Goal: Check status: Check status

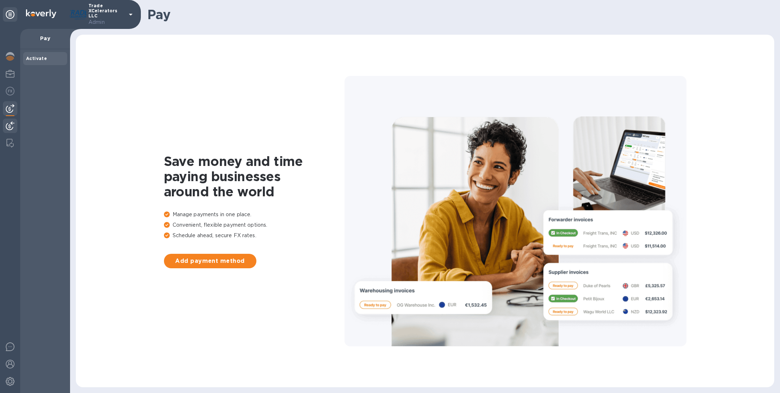
click at [8, 130] on div at bounding box center [10, 126] width 14 height 16
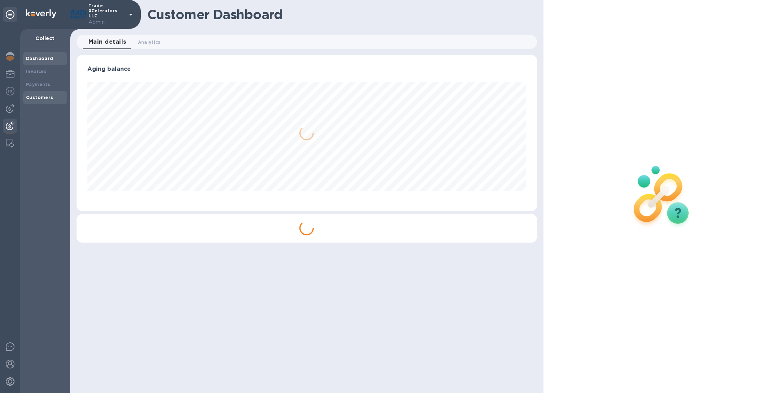
scroll to position [156, 460]
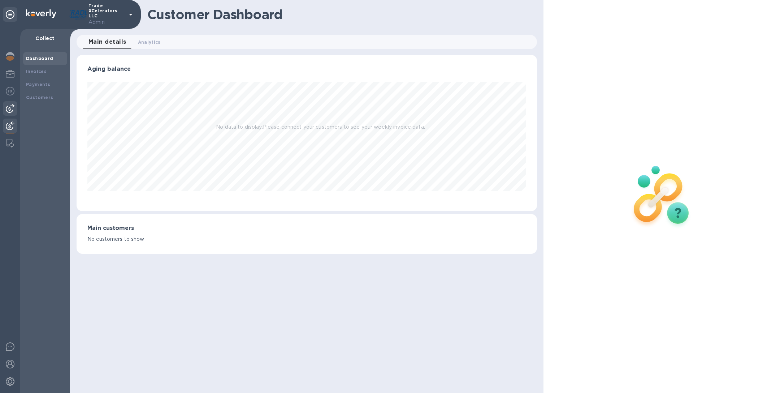
click at [8, 112] on img at bounding box center [10, 108] width 9 height 9
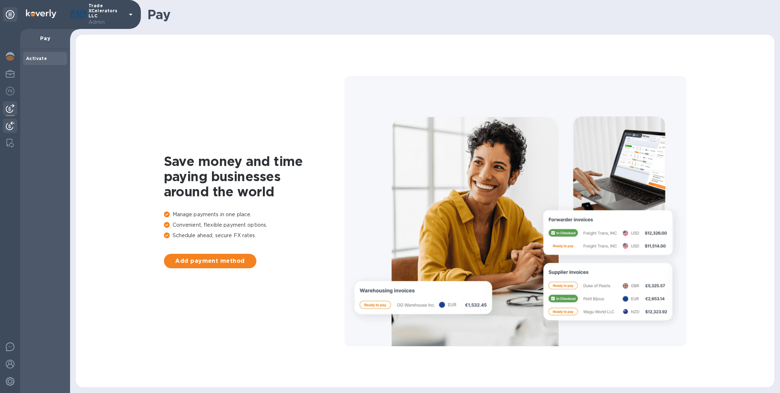
click at [10, 127] on img at bounding box center [10, 125] width 9 height 9
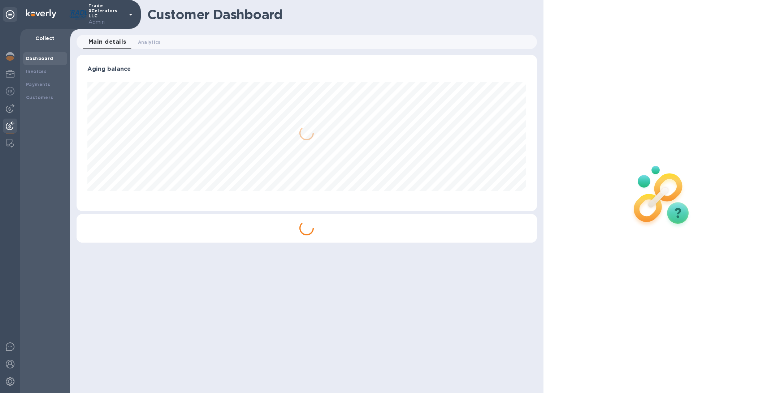
scroll to position [156, 460]
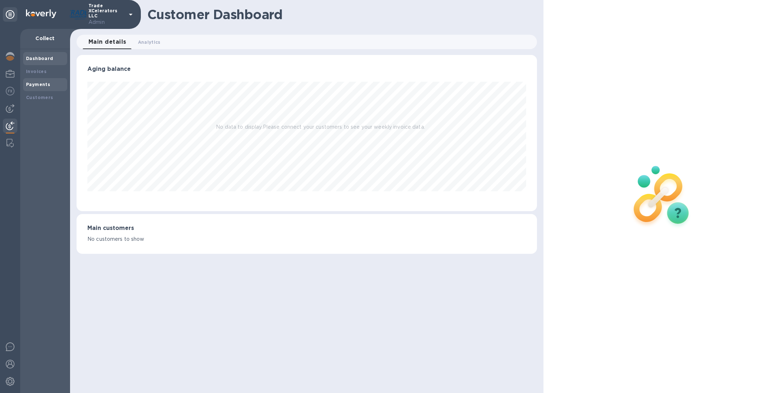
click at [35, 83] on b "Payments" at bounding box center [38, 84] width 24 height 5
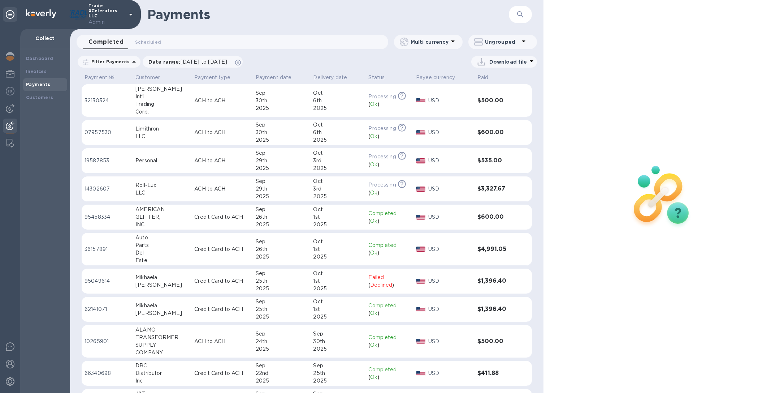
click at [168, 186] on div "Roll-Lux" at bounding box center [161, 185] width 53 height 8
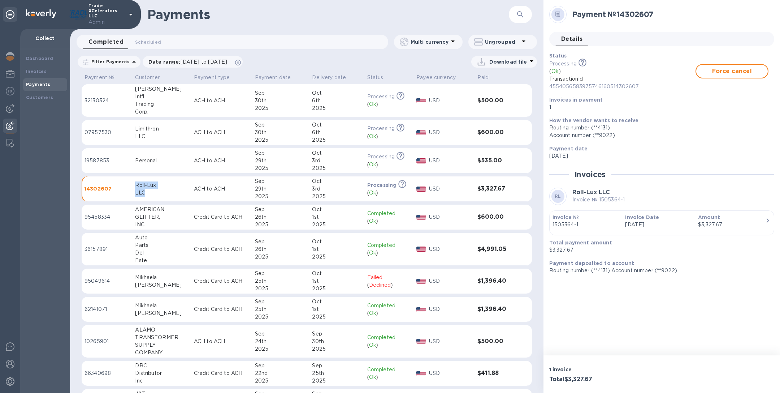
drag, startPoint x: 134, startPoint y: 185, endPoint x: 147, endPoint y: 194, distance: 15.8
click at [147, 194] on td "Roll-Lux LLC" at bounding box center [161, 188] width 58 height 25
copy div "Roll-Lux LLC"
